Goal: Task Accomplishment & Management: Manage account settings

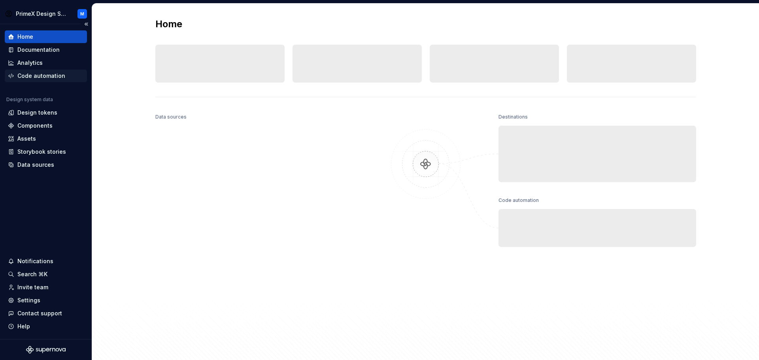
click at [35, 77] on div "Code automation" at bounding box center [41, 76] width 48 height 8
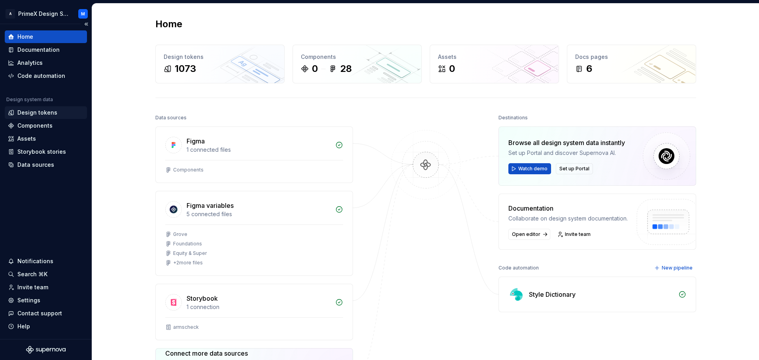
click at [35, 112] on div "Design tokens" at bounding box center [37, 113] width 40 height 8
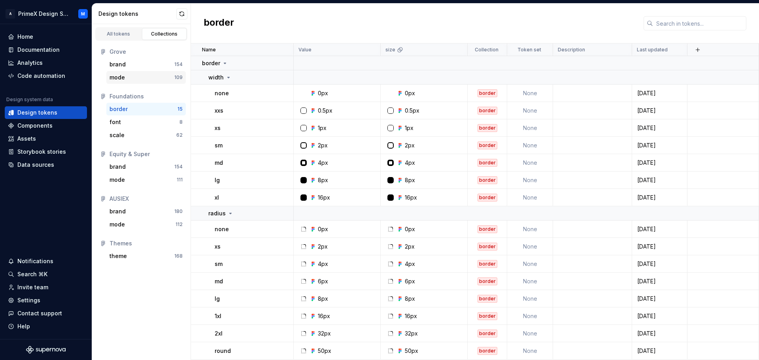
click at [132, 75] on div "mode" at bounding box center [141, 78] width 65 height 8
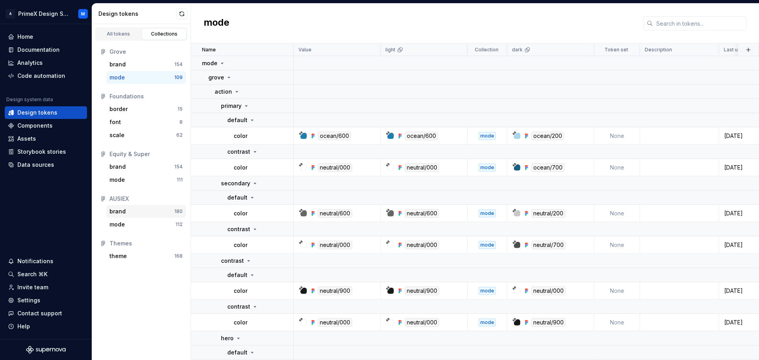
click at [125, 211] on div "brand" at bounding box center [117, 212] width 16 height 8
click at [124, 226] on div "mode" at bounding box center [116, 225] width 15 height 8
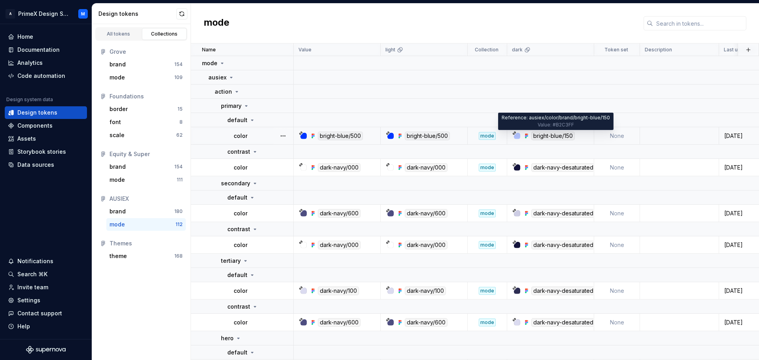
click at [563, 134] on div "bright-blue/150" at bounding box center [552, 136] width 43 height 9
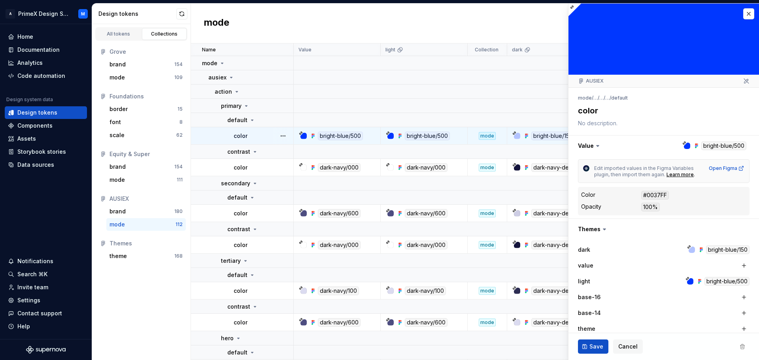
type textarea "*"
click at [743, 15] on button "button" at bounding box center [748, 13] width 11 height 11
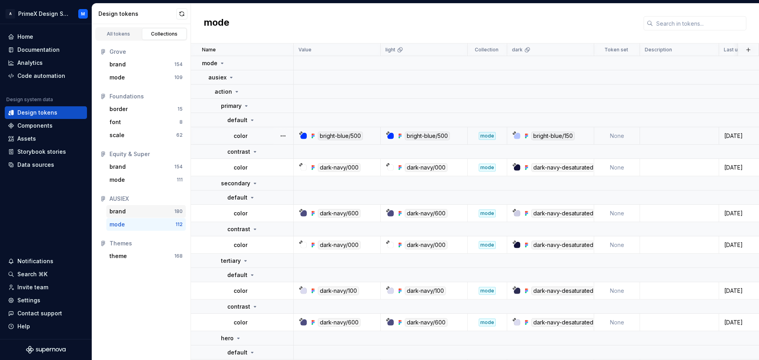
click at [132, 212] on div "brand" at bounding box center [141, 212] width 65 height 8
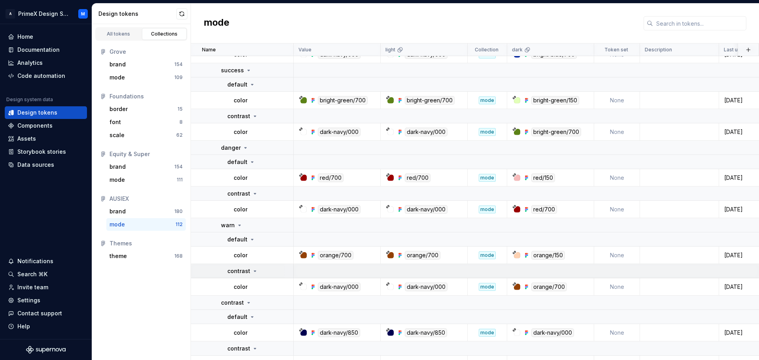
scroll to position [553, 0]
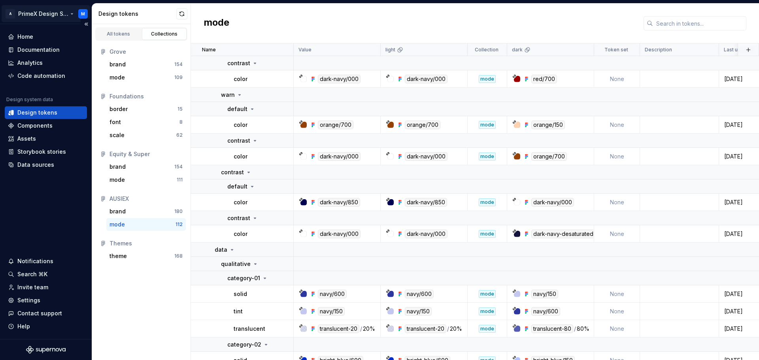
click at [75, 15] on html "A PrimeX Design System M Home Documentation Analytics Code automation Design sy…" at bounding box center [379, 180] width 759 height 360
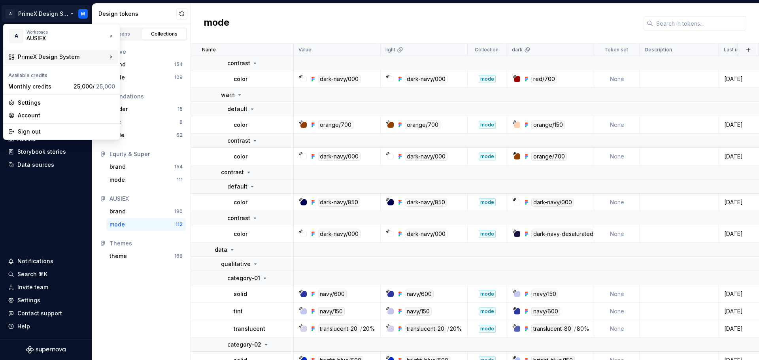
click at [57, 62] on div "PrimeX Design System" at bounding box center [61, 57] width 113 height 14
click at [64, 104] on div "Settings" at bounding box center [66, 103] width 97 height 8
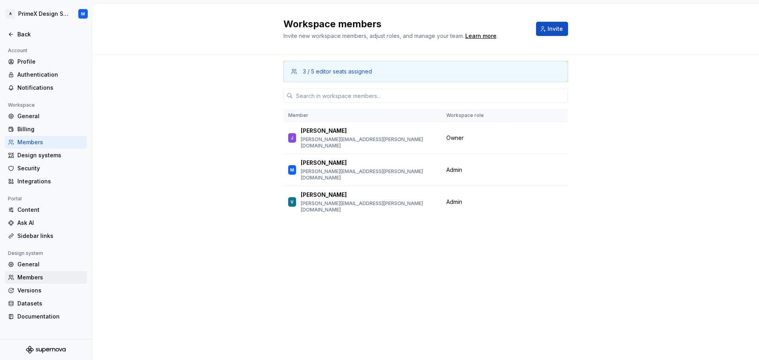
click at [42, 278] on div "Members" at bounding box center [50, 278] width 66 height 8
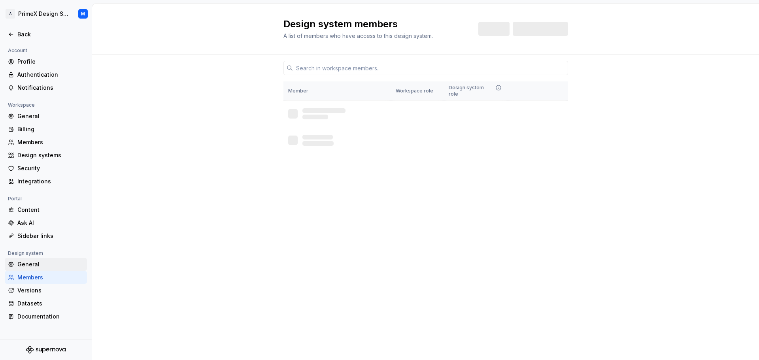
click at [43, 266] on div "General" at bounding box center [50, 264] width 66 height 8
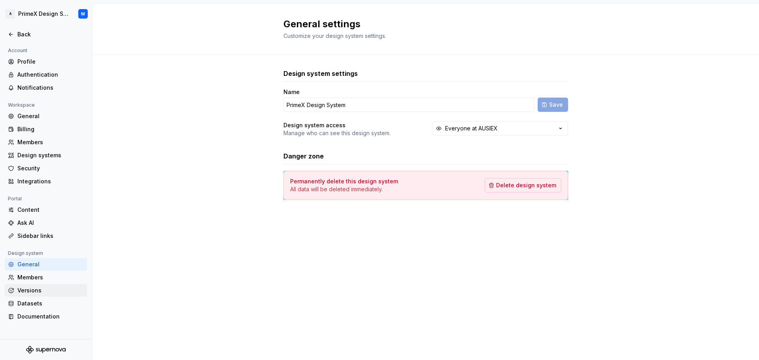
click at [36, 289] on div "Versions" at bounding box center [50, 291] width 66 height 8
click at [35, 303] on div "Datasets" at bounding box center [50, 304] width 66 height 8
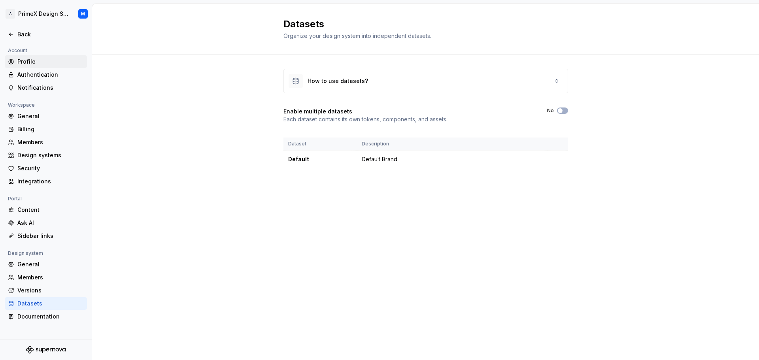
click at [51, 62] on div "Profile" at bounding box center [50, 62] width 66 height 8
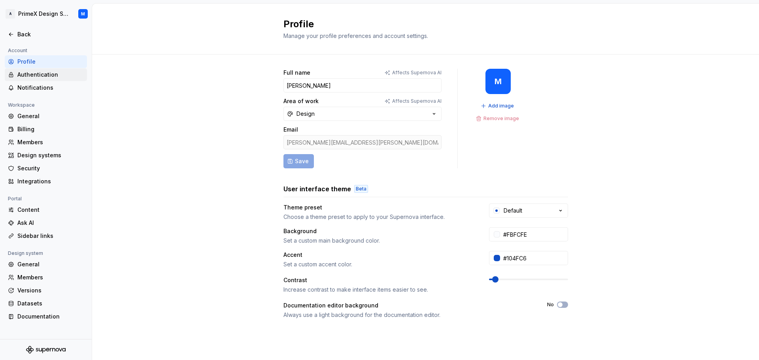
click at [42, 79] on div "Authentication" at bounding box center [46, 74] width 82 height 13
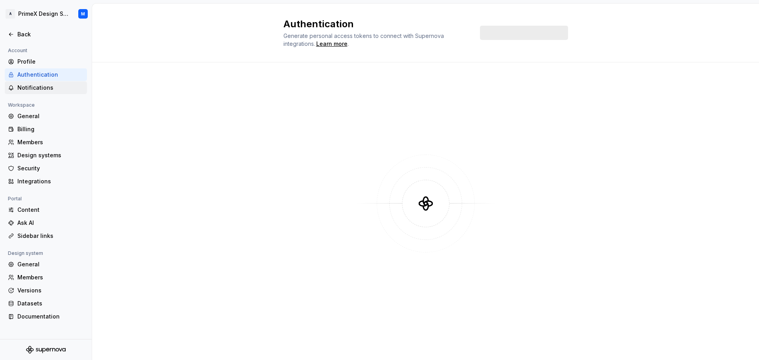
click at [40, 92] on div "Notifications" at bounding box center [46, 87] width 82 height 13
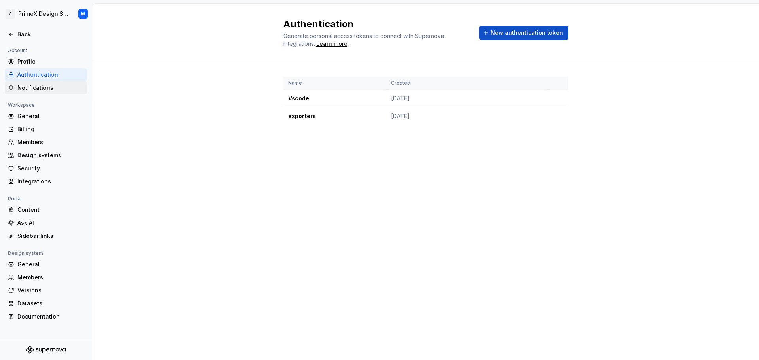
click at [44, 87] on div "Notifications" at bounding box center [50, 88] width 66 height 8
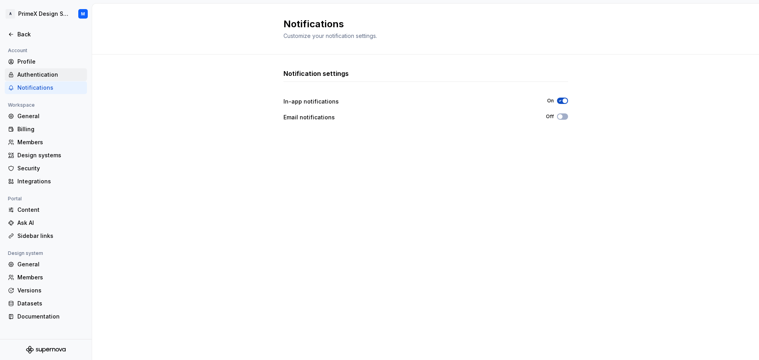
click at [42, 71] on div "Authentication" at bounding box center [50, 75] width 66 height 8
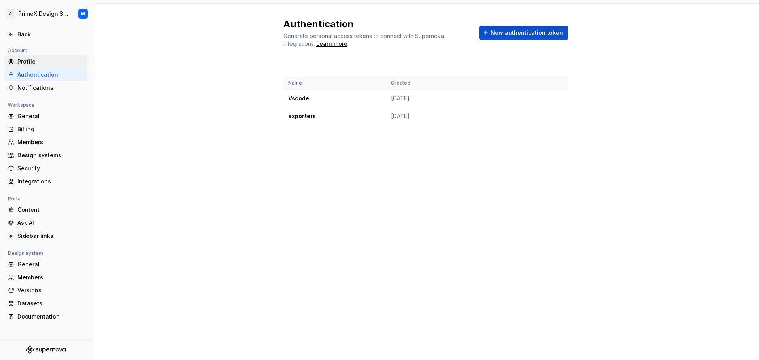
click at [43, 65] on div "Profile" at bounding box center [50, 62] width 66 height 8
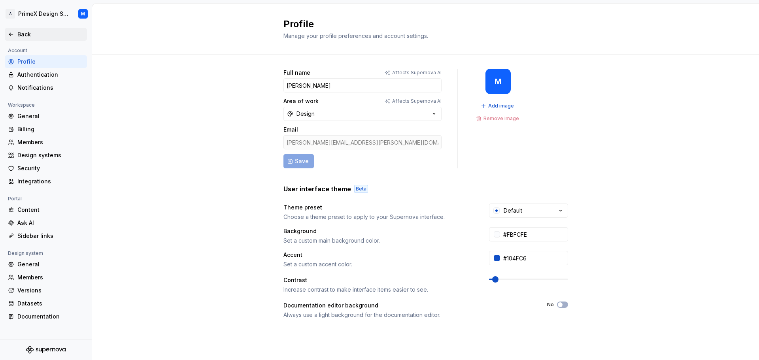
click at [16, 34] on div "Back" at bounding box center [46, 34] width 76 height 8
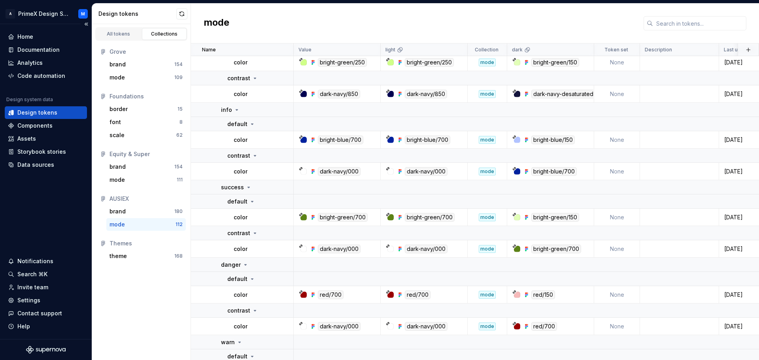
scroll to position [40, 0]
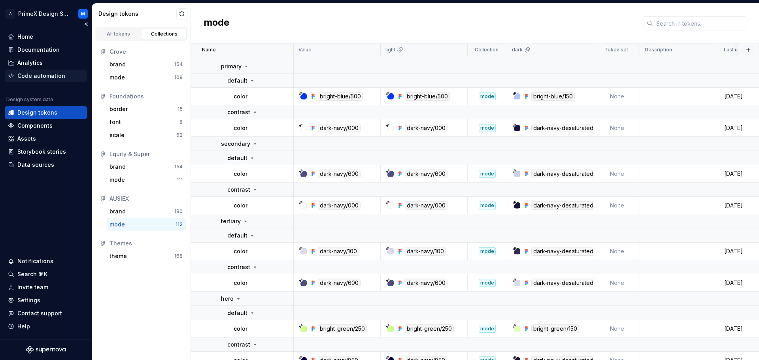
click at [27, 70] on div "Code automation" at bounding box center [46, 76] width 82 height 13
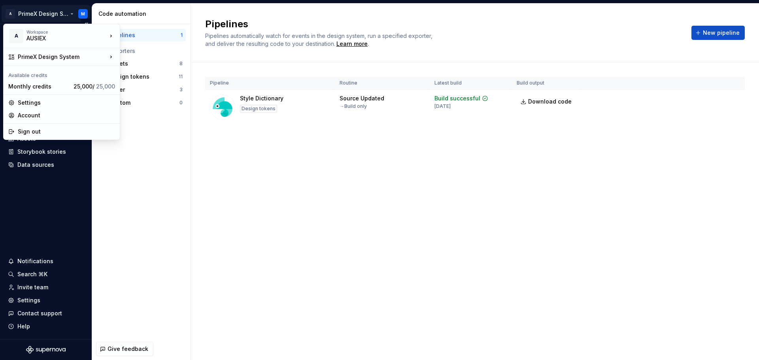
click at [86, 6] on html "A PrimeX Design System M Home Documentation Analytics Code automation Design sy…" at bounding box center [379, 180] width 759 height 360
click at [59, 55] on div "PrimeX Design System" at bounding box center [62, 57] width 89 height 8
click at [51, 106] on div "Settings" at bounding box center [66, 103] width 97 height 8
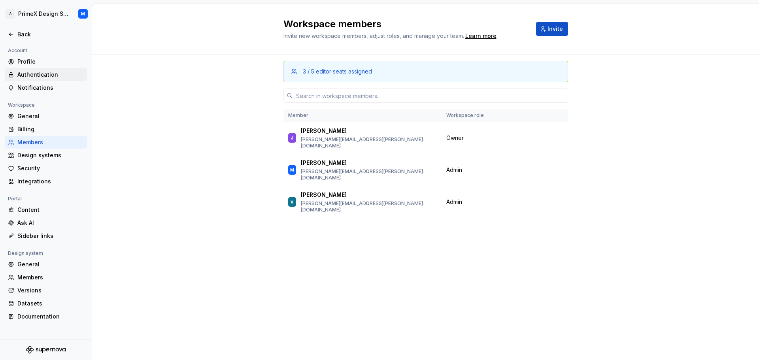
click at [49, 80] on div "Authentication" at bounding box center [46, 74] width 82 height 13
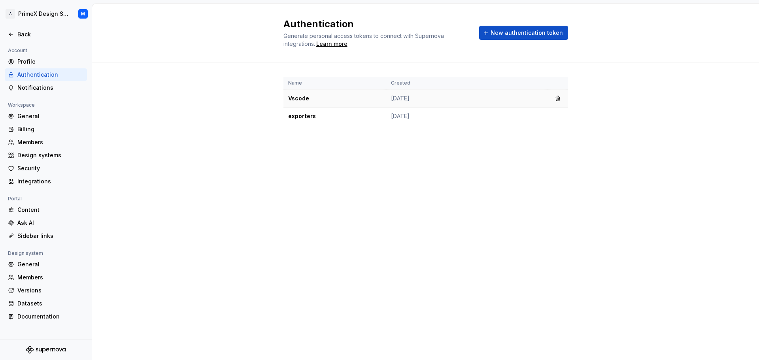
click at [399, 98] on td "[DATE]" at bounding box center [466, 99] width 161 height 18
click at [300, 98] on td "Vscode" at bounding box center [334, 99] width 103 height 18
click at [374, 100] on td "Vscode" at bounding box center [334, 99] width 103 height 18
click at [491, 94] on td "[DATE]" at bounding box center [466, 99] width 161 height 18
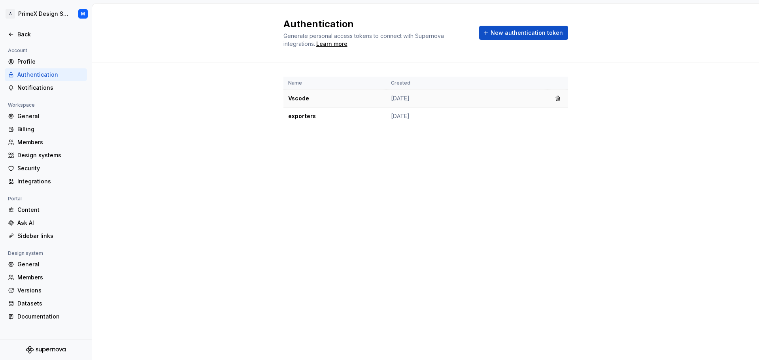
click at [430, 104] on td "[DATE]" at bounding box center [466, 99] width 161 height 18
click at [395, 93] on td "[DATE]" at bounding box center [466, 99] width 161 height 18
click at [307, 99] on td "Vscode" at bounding box center [334, 99] width 103 height 18
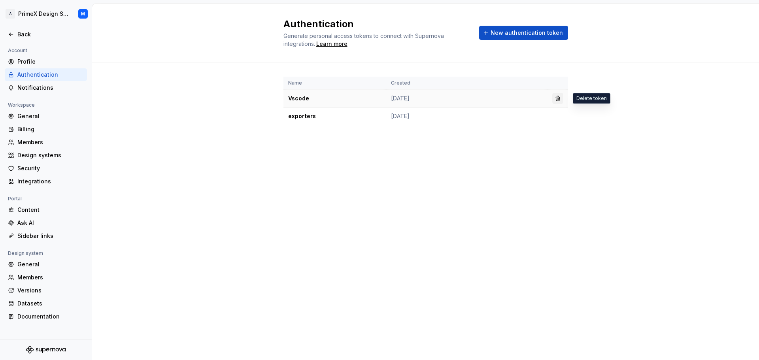
click at [557, 98] on button "button" at bounding box center [557, 98] width 11 height 11
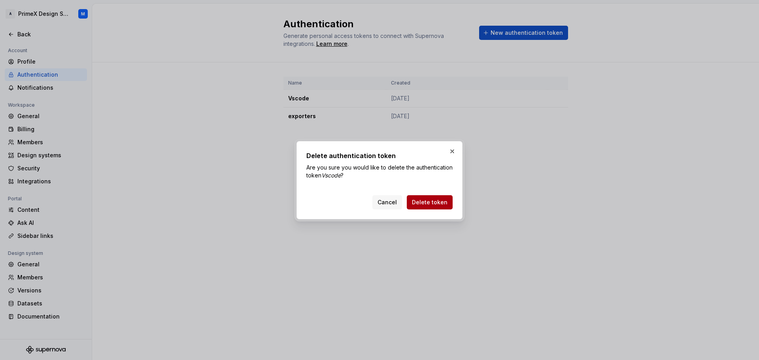
click at [429, 201] on span "Delete token" at bounding box center [430, 202] width 36 height 8
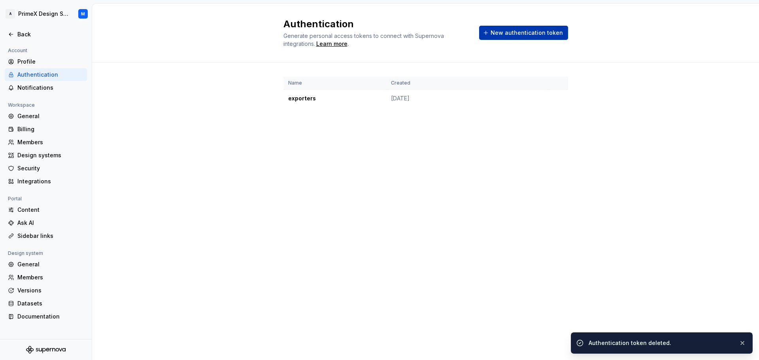
click at [526, 30] on span "New authentication token" at bounding box center [527, 33] width 72 height 8
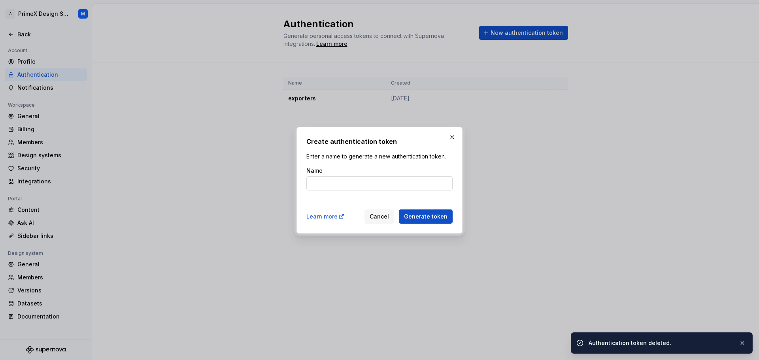
click at [362, 181] on input "Name" at bounding box center [379, 183] width 146 height 14
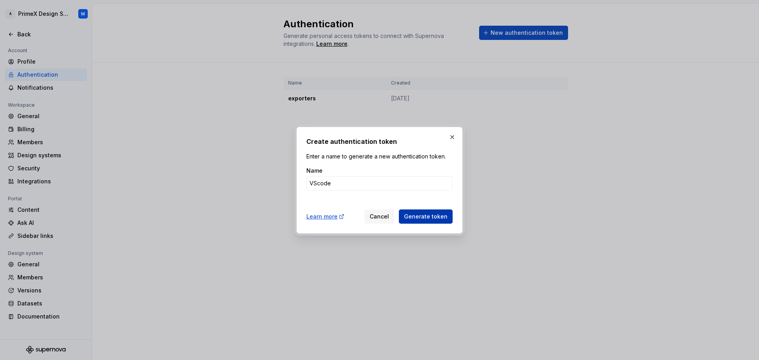
type input "VScode"
click at [419, 217] on span "Generate token" at bounding box center [425, 217] width 43 height 8
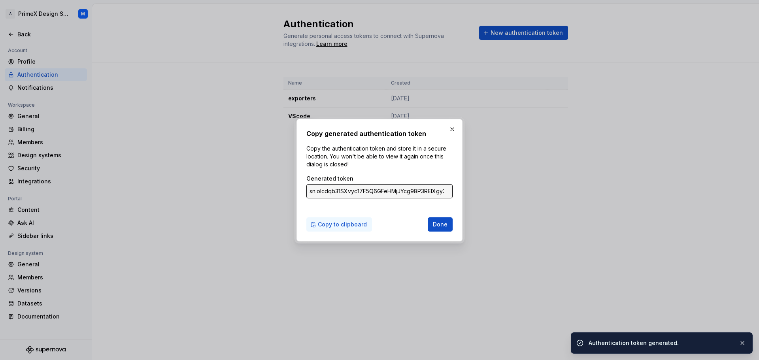
click at [340, 223] on span "Copy to clipboard" at bounding box center [342, 225] width 49 height 8
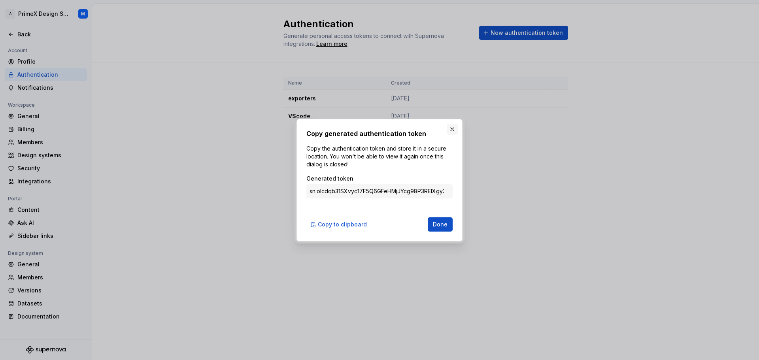
click at [449, 127] on button "button" at bounding box center [452, 129] width 11 height 11
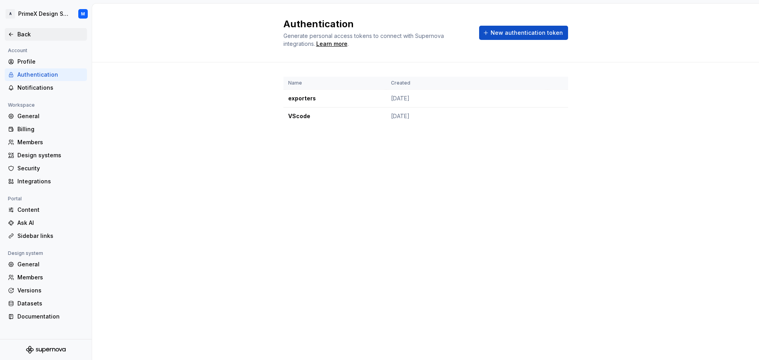
click at [24, 35] on div "Back" at bounding box center [50, 34] width 66 height 8
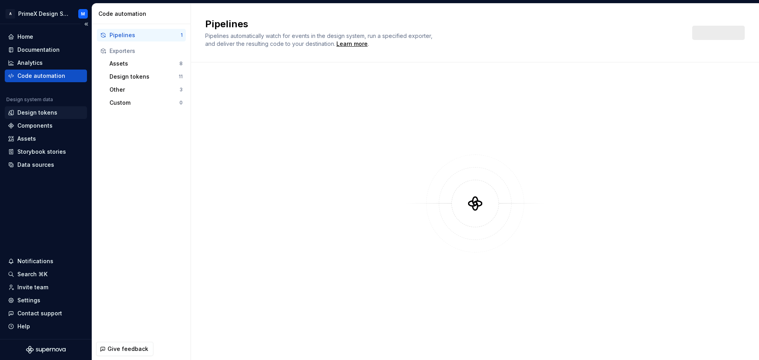
click at [32, 114] on div "Design tokens" at bounding box center [37, 113] width 40 height 8
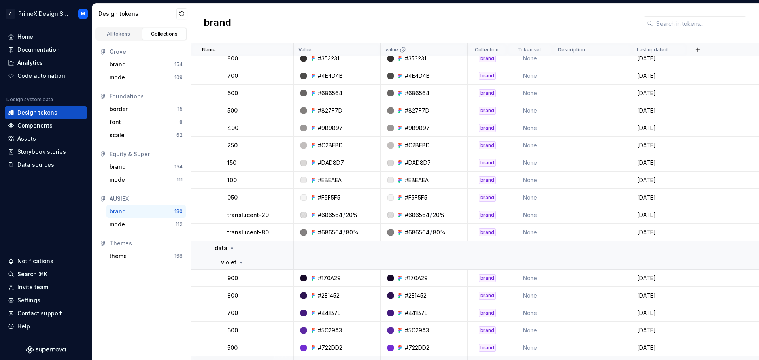
scroll to position [1463, 0]
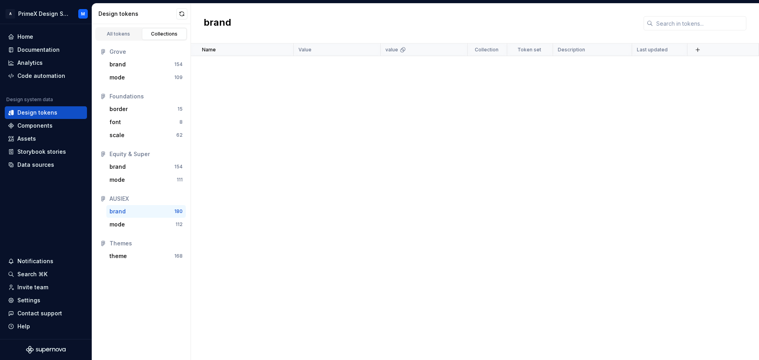
scroll to position [1463, 0]
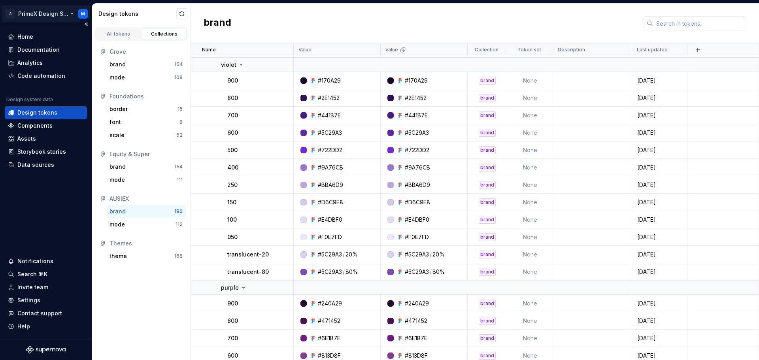
click at [83, 9] on html "A PrimeX Design System M Home Documentation Analytics Code automation Design sy…" at bounding box center [379, 180] width 759 height 360
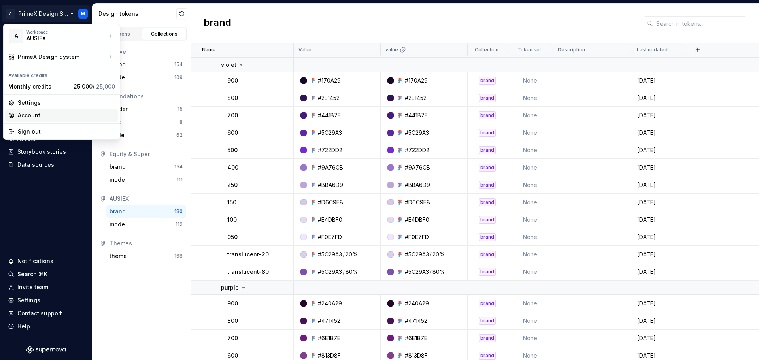
click at [45, 113] on div "Account" at bounding box center [66, 115] width 97 height 8
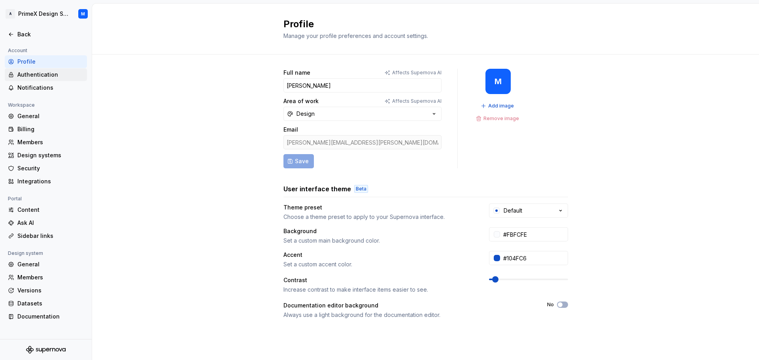
click at [64, 75] on div "Authentication" at bounding box center [50, 75] width 66 height 8
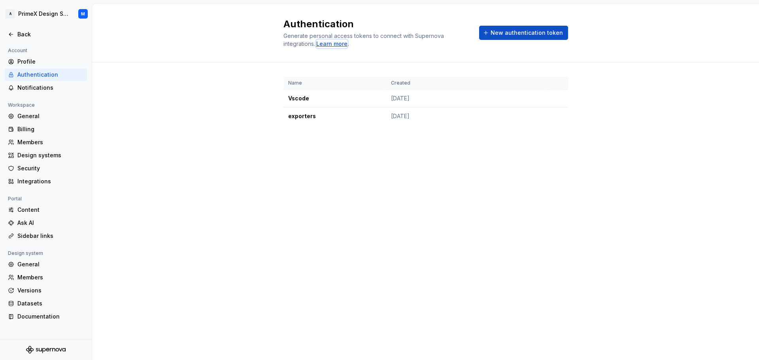
click at [339, 46] on div "Learn more" at bounding box center [331, 44] width 31 height 8
